Goal: Information Seeking & Learning: Learn about a topic

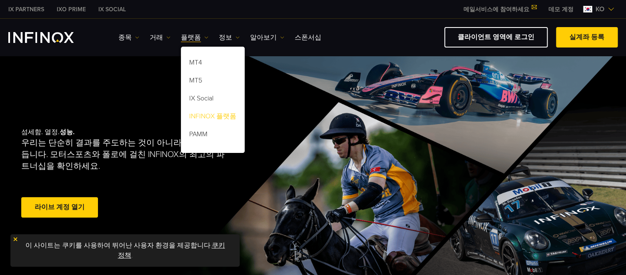
click at [215, 116] on link "INFINOX 플랫폼" at bounding box center [213, 118] width 64 height 18
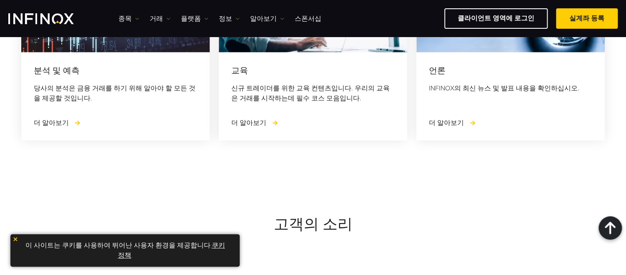
scroll to position [2527, 0]
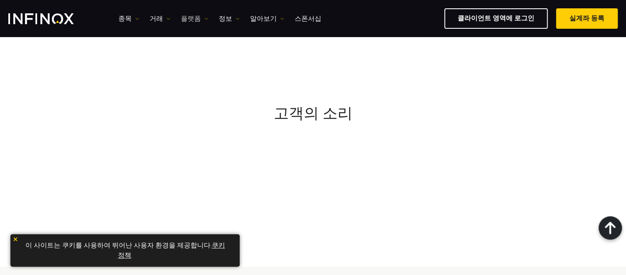
click at [205, 18] on img at bounding box center [206, 19] width 4 height 4
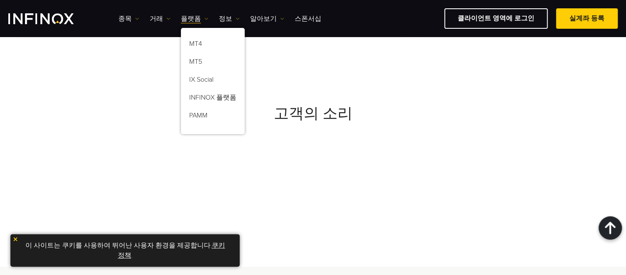
scroll to position [0, 0]
click at [212, 80] on link "IX Social" at bounding box center [213, 81] width 64 height 18
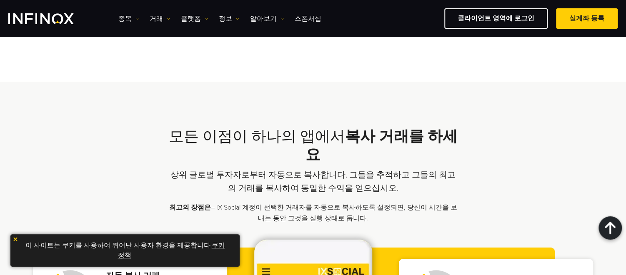
scroll to position [791, 0]
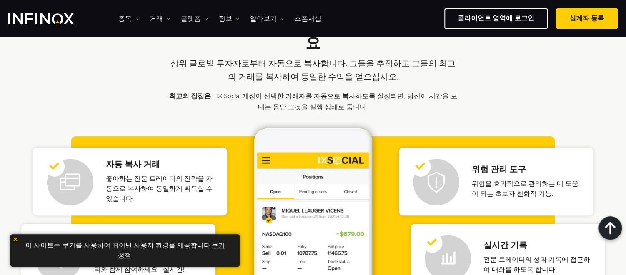
click at [207, 17] on img at bounding box center [206, 19] width 4 height 4
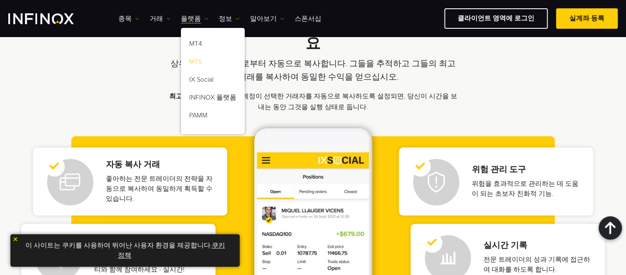
scroll to position [0, 0]
click at [219, 101] on link "INFINOX 플랫폼" at bounding box center [213, 99] width 64 height 18
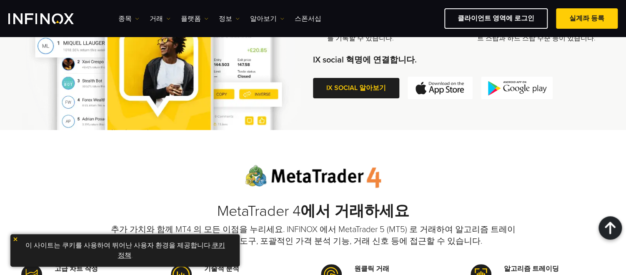
scroll to position [583, 0]
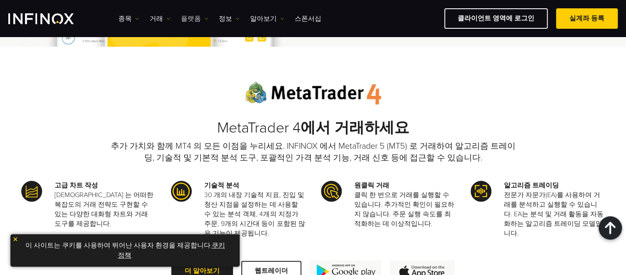
click at [205, 18] on img at bounding box center [206, 19] width 4 height 4
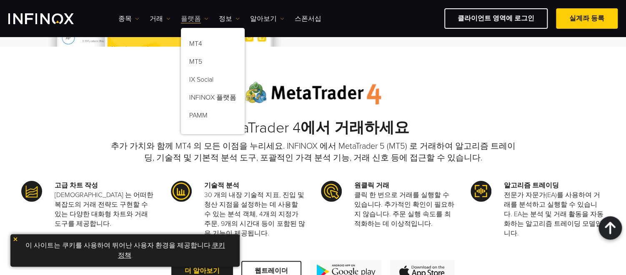
scroll to position [0, 0]
click at [203, 115] on link "PAMM" at bounding box center [213, 117] width 64 height 18
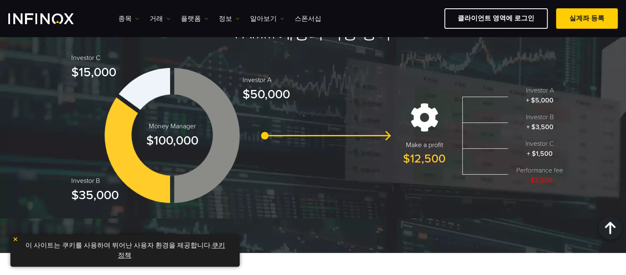
scroll to position [944, 0]
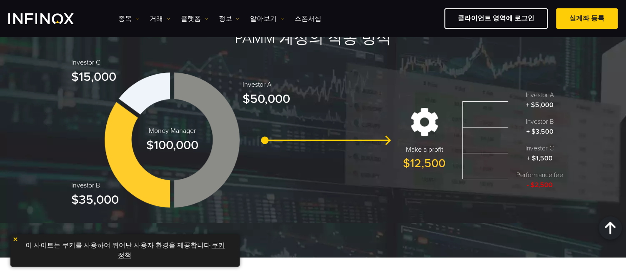
click at [333, 167] on div "Money Manager $100,000 Investor C $15,000 Investor B $35,000 Investor A $50,000…" at bounding box center [313, 140] width 500 height 152
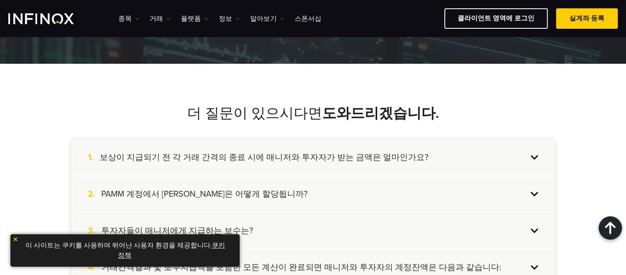
scroll to position [1152, 0]
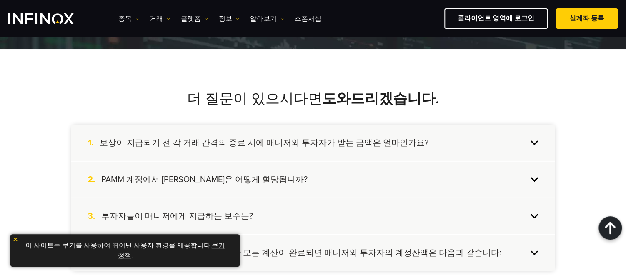
click at [535, 140] on div "1. 보상이 지급되기 전 각 거래 간격의 종료 시에 매니저와 투자자가 받는 금액은 얼마인가요?" at bounding box center [312, 143] width 483 height 36
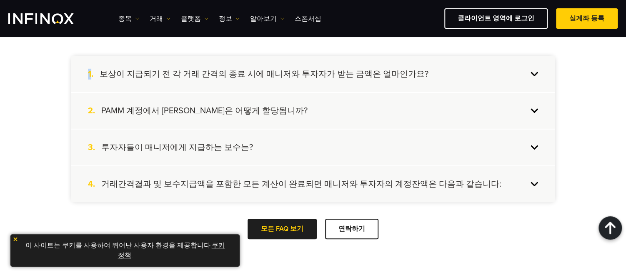
scroll to position [1222, 0]
click at [535, 73] on div "1. 보상이 지급되기 전 각 거래 간격의 종료 시에 매니저와 투자자가 받는 금액은 얼마인가요?" at bounding box center [312, 73] width 483 height 36
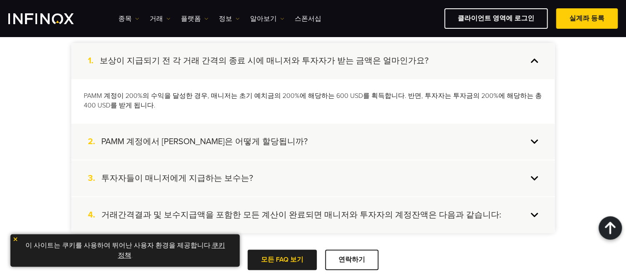
scroll to position [1263, 0]
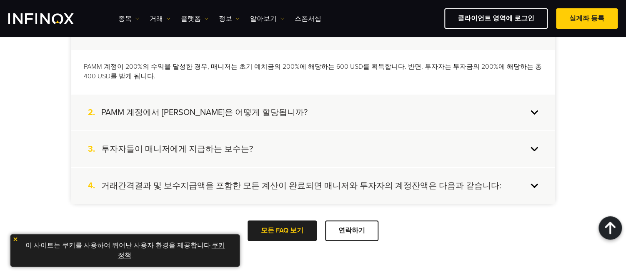
click at [533, 111] on div "2. PAMM 계정에서 손익은 어떻게 할당됩니까?" at bounding box center [312, 113] width 483 height 36
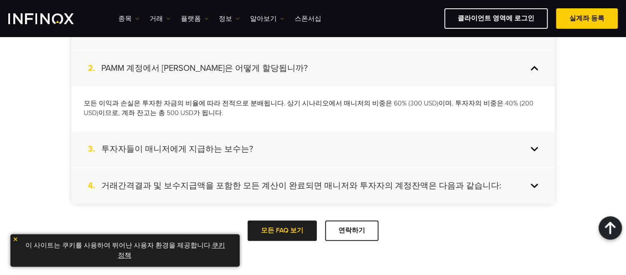
click at [534, 147] on div "3. 투자자들이 매니저에게 지급하는 보수는?" at bounding box center [312, 149] width 483 height 36
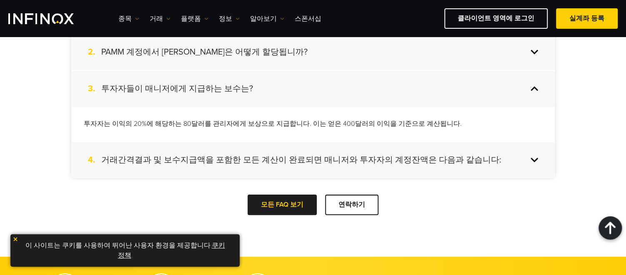
scroll to position [1319, 0]
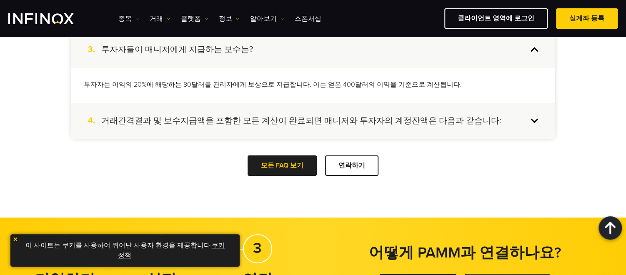
click at [536, 122] on div "4. 거래간격결과 및 보수지급액을 포함한 모든 계산이 완료되면 매니저와 투자자의 계정잔액은 다음과 같습니다:" at bounding box center [312, 121] width 483 height 36
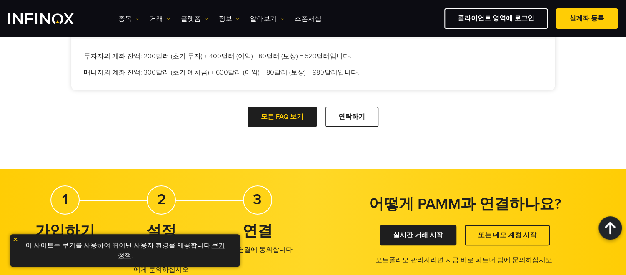
scroll to position [1367, 0]
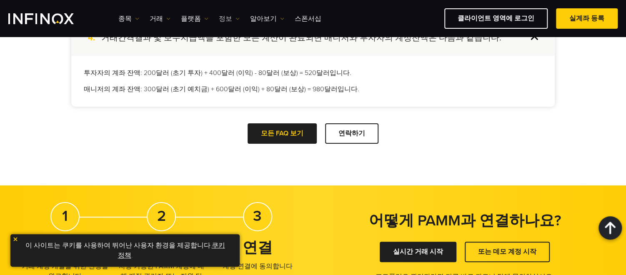
click at [235, 17] on img at bounding box center [237, 19] width 4 height 4
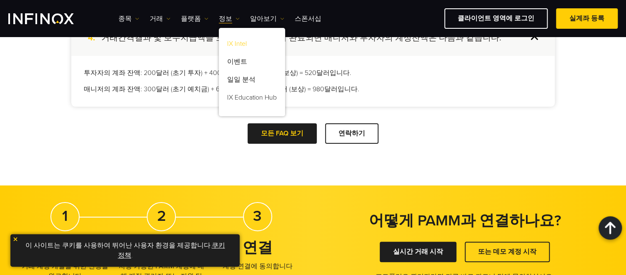
click at [243, 45] on link "IX Intel" at bounding box center [252, 45] width 66 height 18
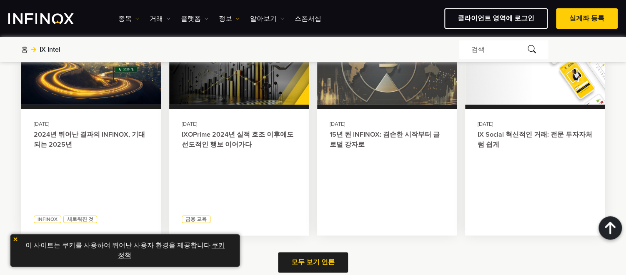
scroll to position [375, 0]
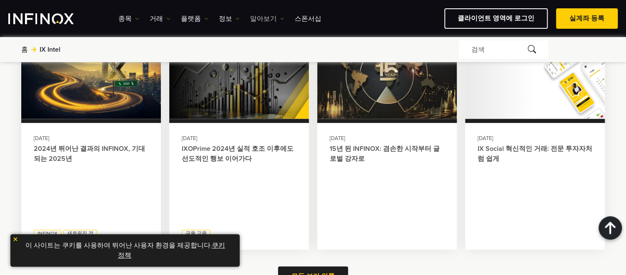
click at [282, 17] on img at bounding box center [282, 19] width 4 height 4
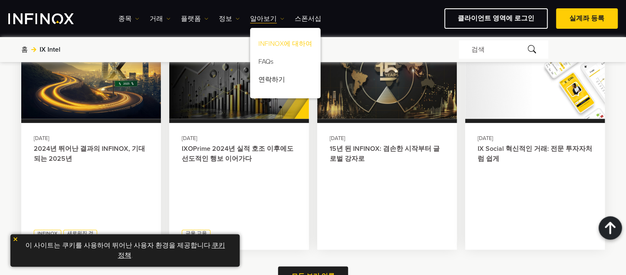
click at [291, 41] on link "INFINOX에 대하여" at bounding box center [285, 45] width 70 height 18
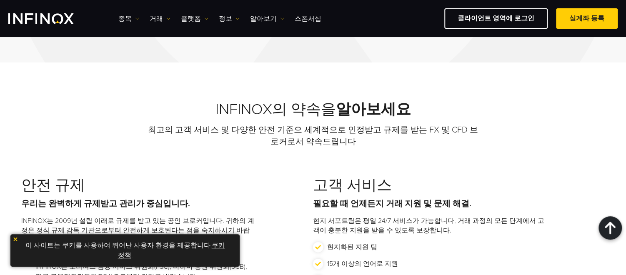
scroll to position [708, 0]
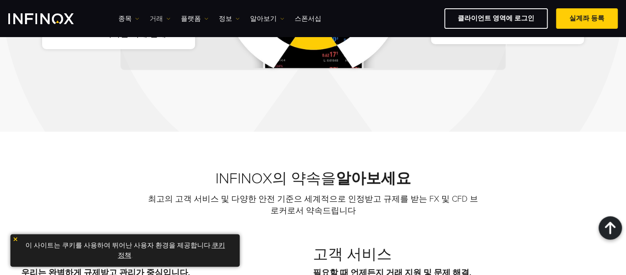
click at [169, 20] on link "거래" at bounding box center [160, 19] width 21 height 10
click at [135, 17] on img at bounding box center [137, 19] width 4 height 4
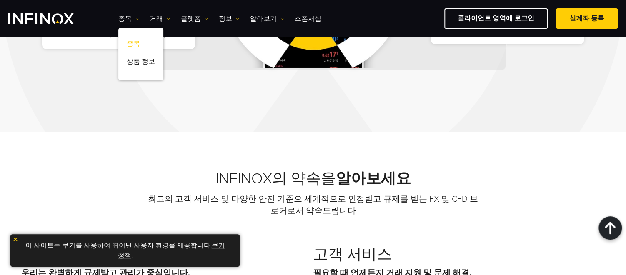
click at [135, 41] on link "종목" at bounding box center [140, 45] width 45 height 18
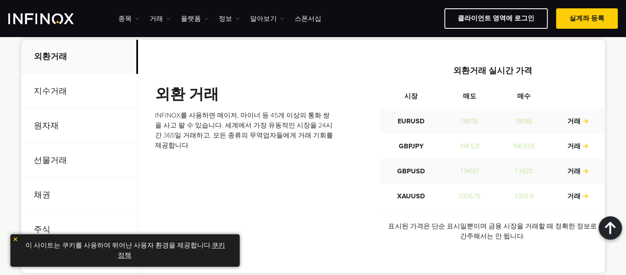
scroll to position [319, 0]
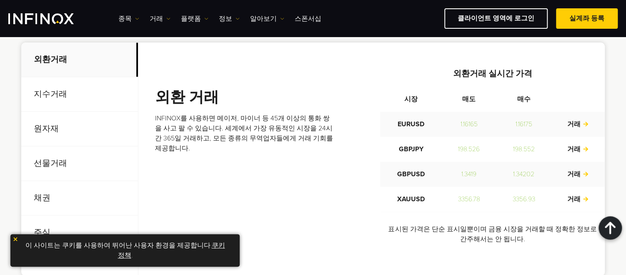
click at [62, 91] on p "지수거래" at bounding box center [79, 94] width 117 height 35
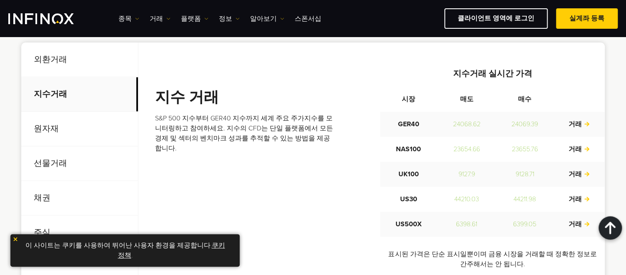
click at [56, 168] on p "선물거래" at bounding box center [79, 163] width 117 height 35
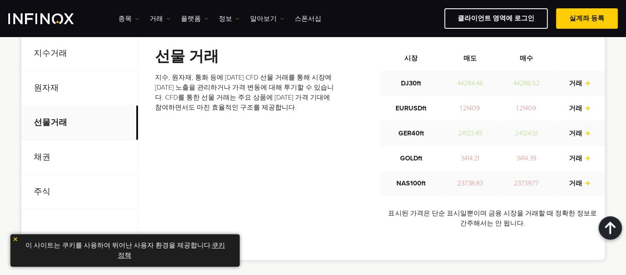
scroll to position [361, 0]
click at [50, 190] on p "주식" at bounding box center [79, 191] width 117 height 35
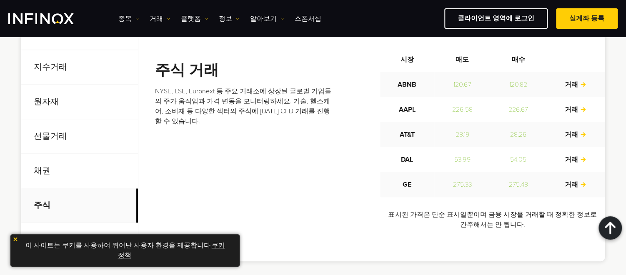
scroll to position [333, 0]
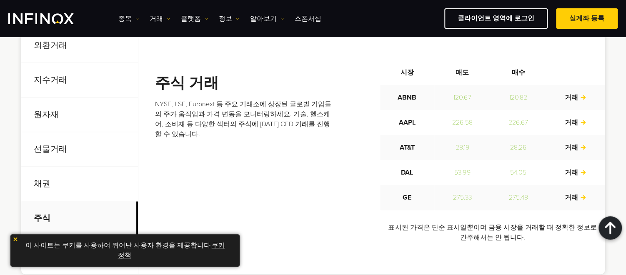
click at [58, 115] on p "원자재" at bounding box center [79, 114] width 117 height 35
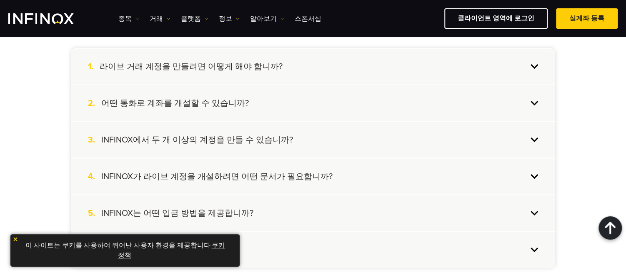
scroll to position [777, 0]
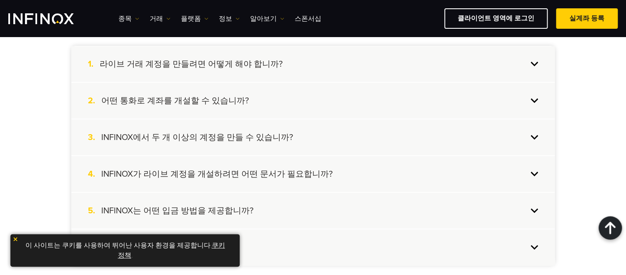
click at [536, 65] on div "1. 라이브 거래 계정을 만들려면 어떻게 해야 합니까?" at bounding box center [312, 64] width 483 height 36
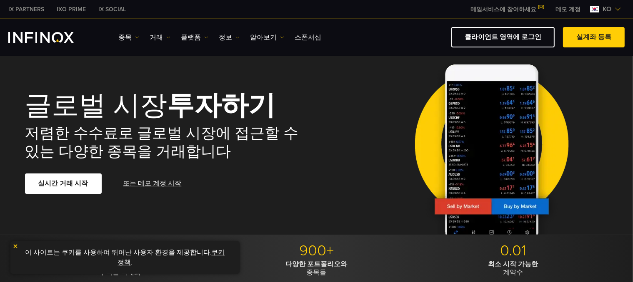
scroll to position [0, 0]
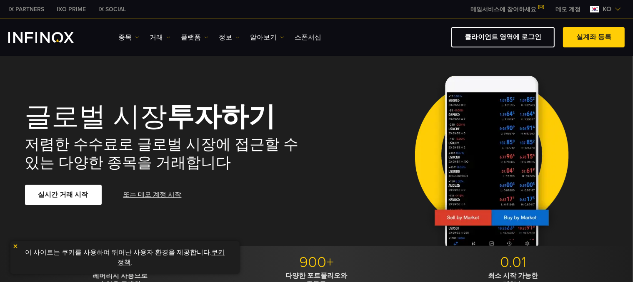
click at [618, 10] on img at bounding box center [617, 9] width 7 height 7
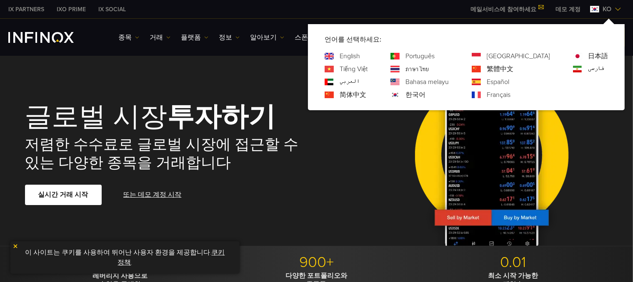
click at [618, 10] on img at bounding box center [617, 9] width 7 height 7
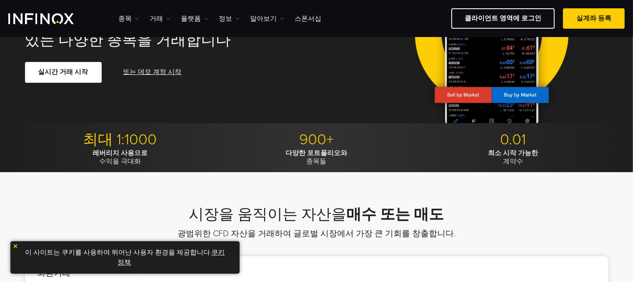
scroll to position [69, 0]
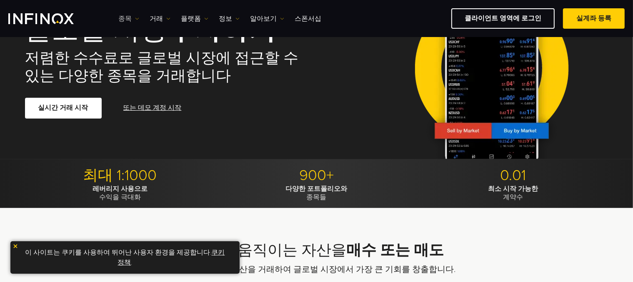
click at [135, 18] on img at bounding box center [137, 19] width 4 height 4
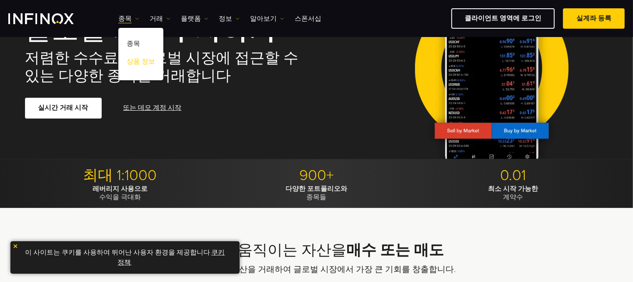
click at [142, 63] on link "상품 정보" at bounding box center [140, 63] width 45 height 18
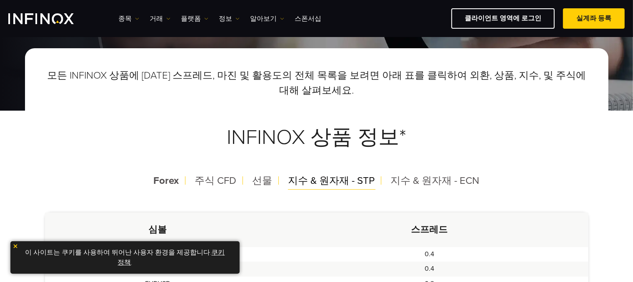
scroll to position [111, 0]
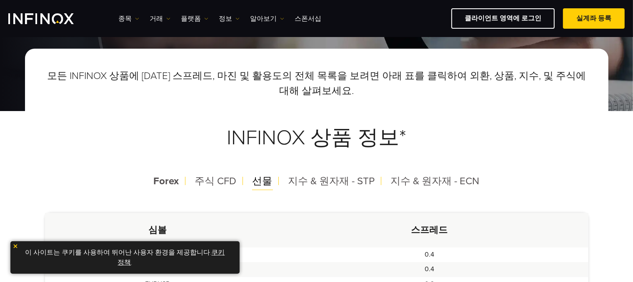
click at [263, 183] on span "선물" at bounding box center [262, 181] width 20 height 12
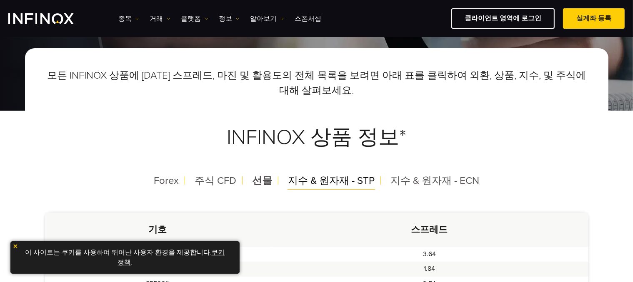
scroll to position [152, 0]
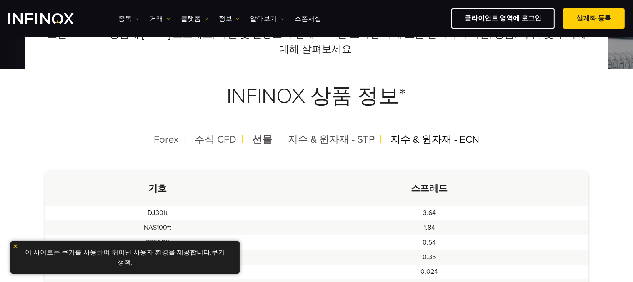
click at [407, 140] on span "지수 & 원자재 - ECN" at bounding box center [434, 140] width 89 height 12
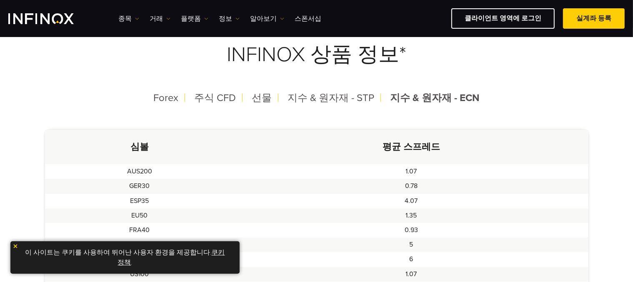
scroll to position [125, 0]
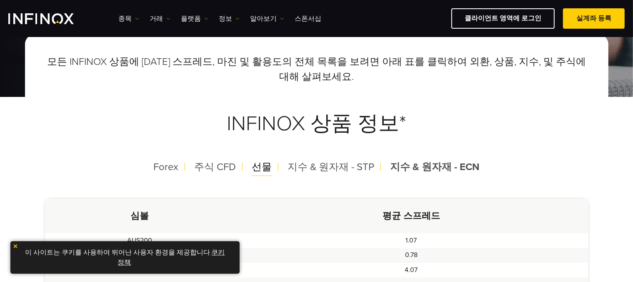
click at [265, 170] on span "선물" at bounding box center [262, 167] width 20 height 12
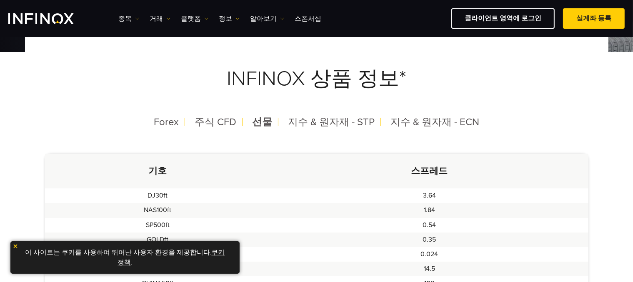
scroll to position [167, 0]
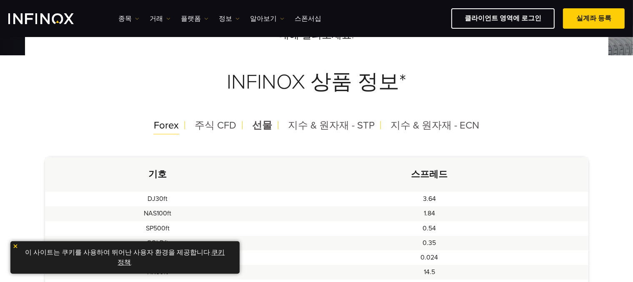
click at [175, 129] on span "Forex" at bounding box center [166, 126] width 25 height 12
click at [266, 127] on span "선물" at bounding box center [262, 126] width 20 height 12
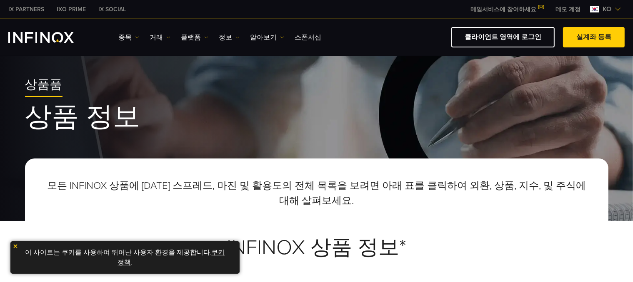
scroll to position [0, 0]
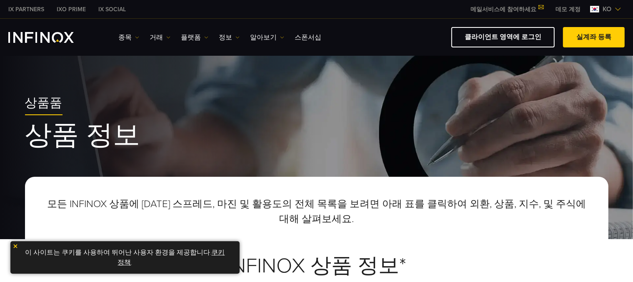
click at [22, 8] on link "IX PARTNERS" at bounding box center [26, 9] width 48 height 9
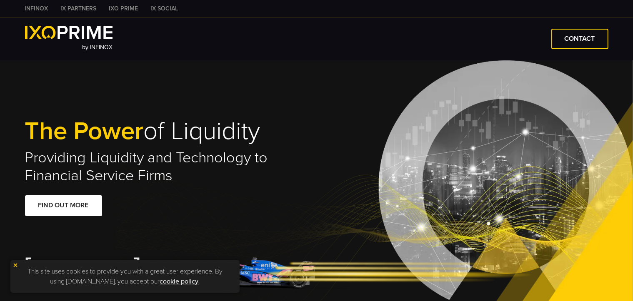
type input "***"
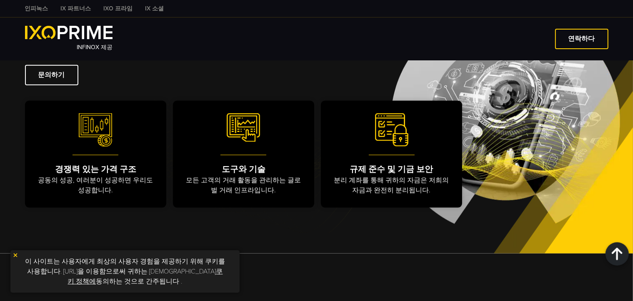
scroll to position [986, 0]
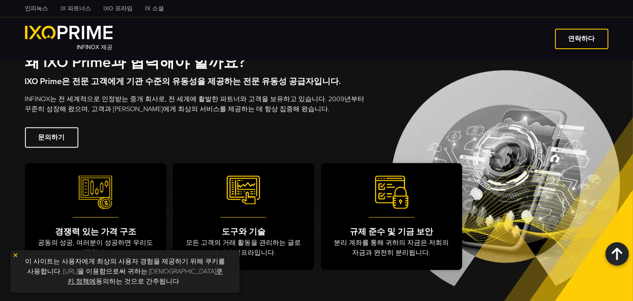
click at [79, 9] on font "IX 파트너스" at bounding box center [76, 8] width 30 height 7
click at [122, 10] on font "IXO 프라임" at bounding box center [118, 8] width 29 height 7
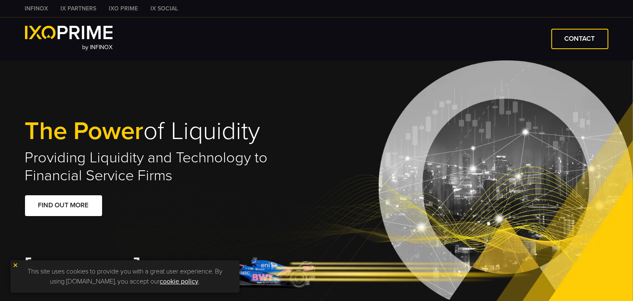
type input "***"
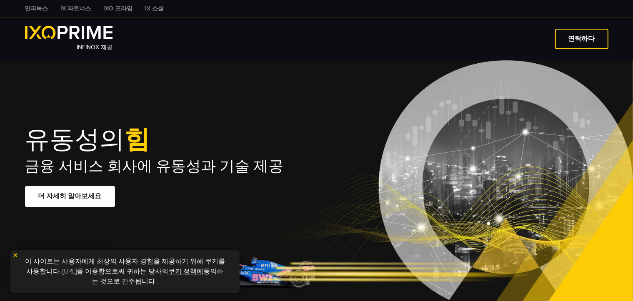
click at [152, 9] on font "IX 소셜" at bounding box center [154, 8] width 19 height 7
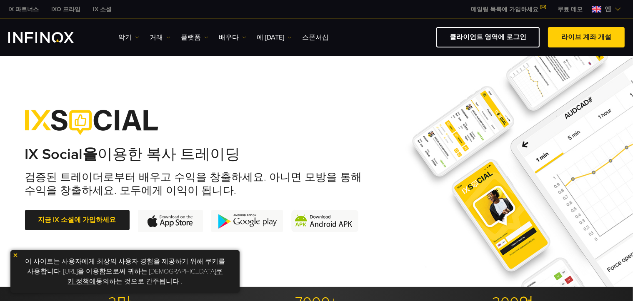
click at [394, 17] on div "IX 파트너스 IXO 프라임 IX 소셜 메일링 목록에 가입하세요 IX Daily와 함께 거래 기회를 놓치지 마세요. [DATE] 가입하세요! …" at bounding box center [316, 9] width 616 height 18
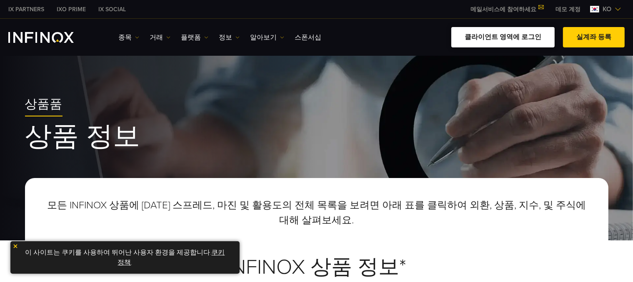
click at [527, 39] on link "클라이언트 영역에 로그인" at bounding box center [502, 37] width 103 height 20
